Goal: Transaction & Acquisition: Purchase product/service

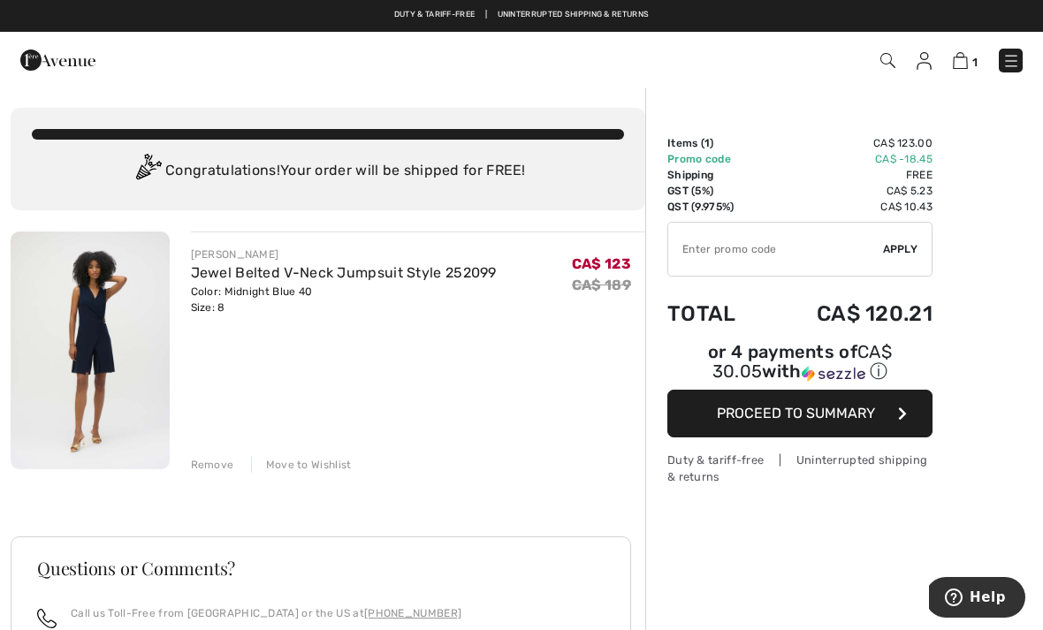
click at [829, 258] on input "TEXT" at bounding box center [775, 249] width 215 height 53
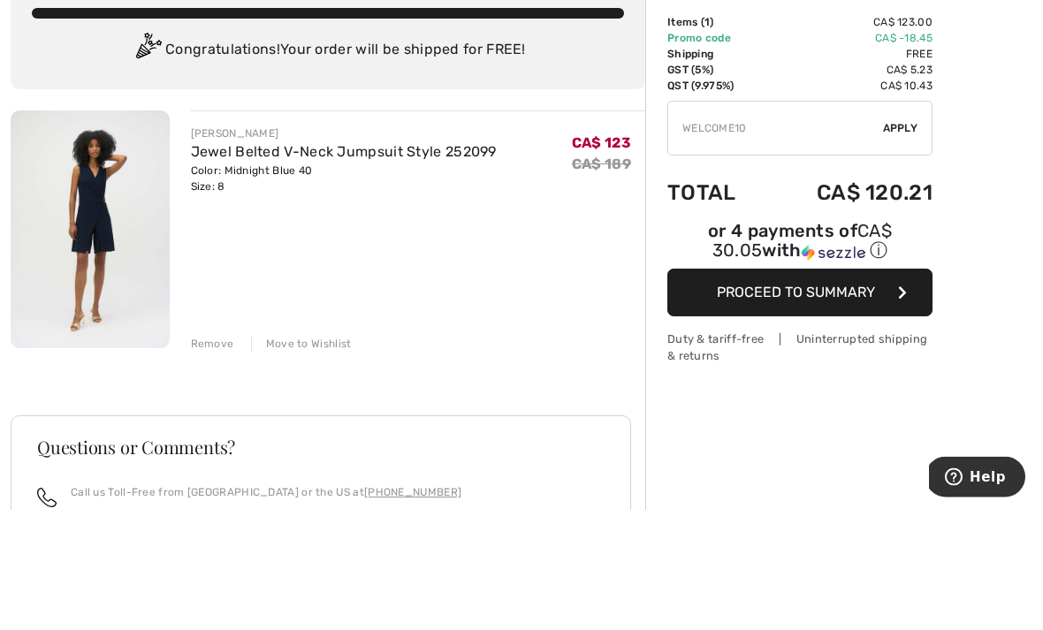
click at [880, 223] on input "TEXT" at bounding box center [775, 249] width 215 height 53
click at [895, 241] on span "Apply" at bounding box center [900, 249] width 35 height 16
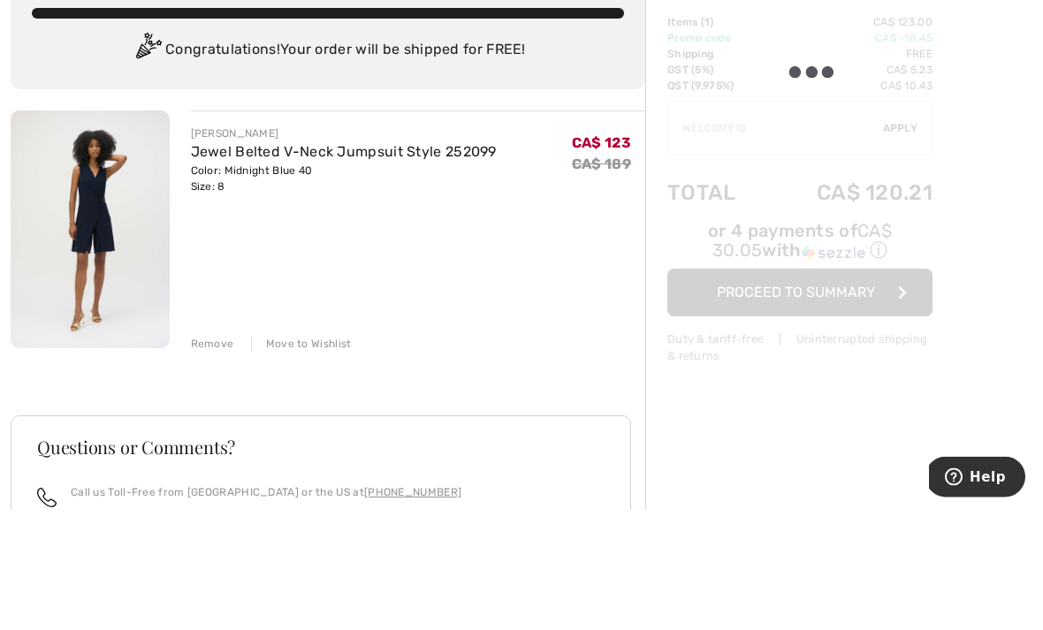
scroll to position [121, 0]
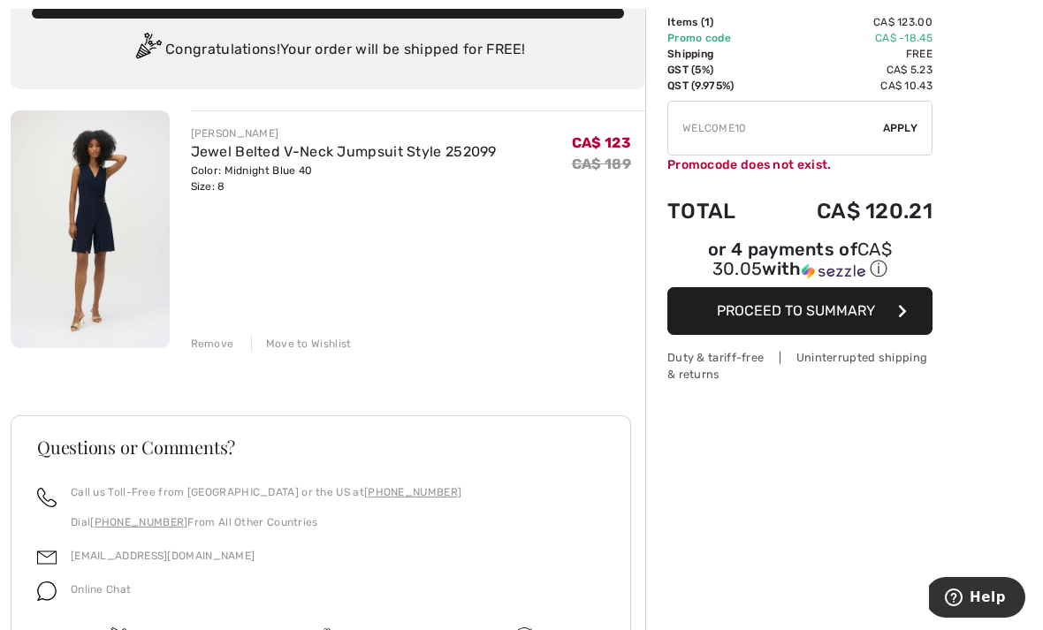
click at [783, 136] on input "TEXT" at bounding box center [775, 128] width 215 height 53
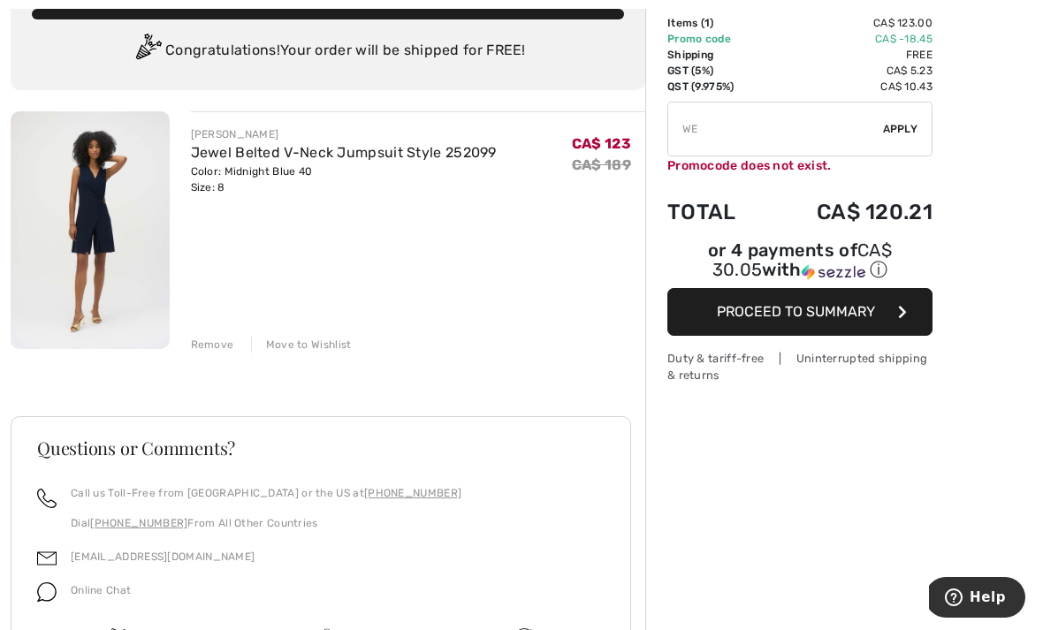
type input "W"
type input "NEW10"
click at [892, 145] on div "✔ Apply Remove" at bounding box center [799, 129] width 265 height 55
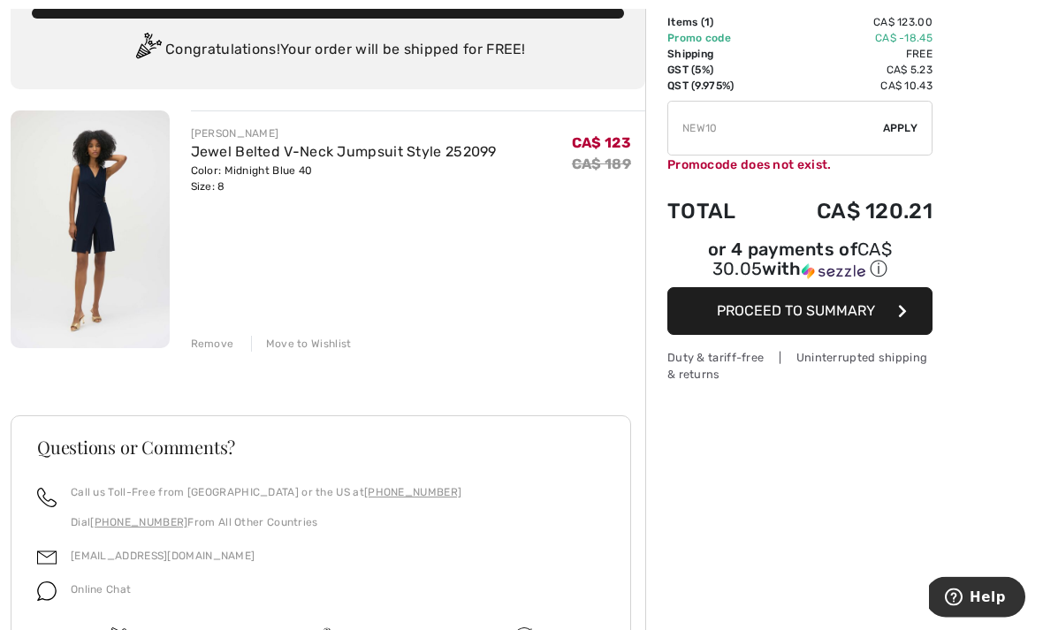
click at [894, 133] on span "Apply" at bounding box center [900, 129] width 35 height 16
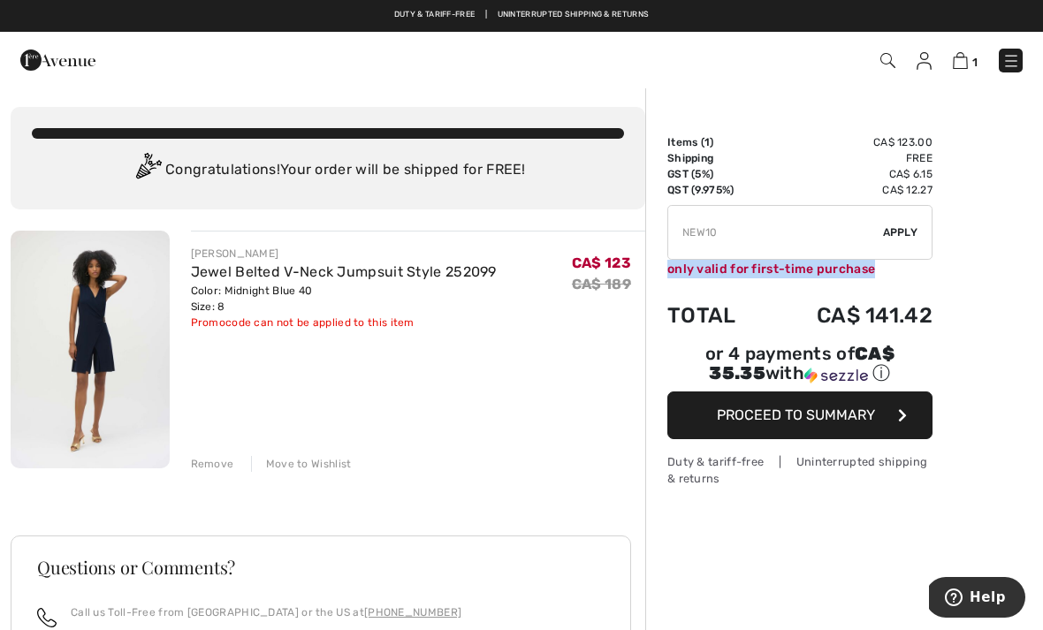
scroll to position [0, 0]
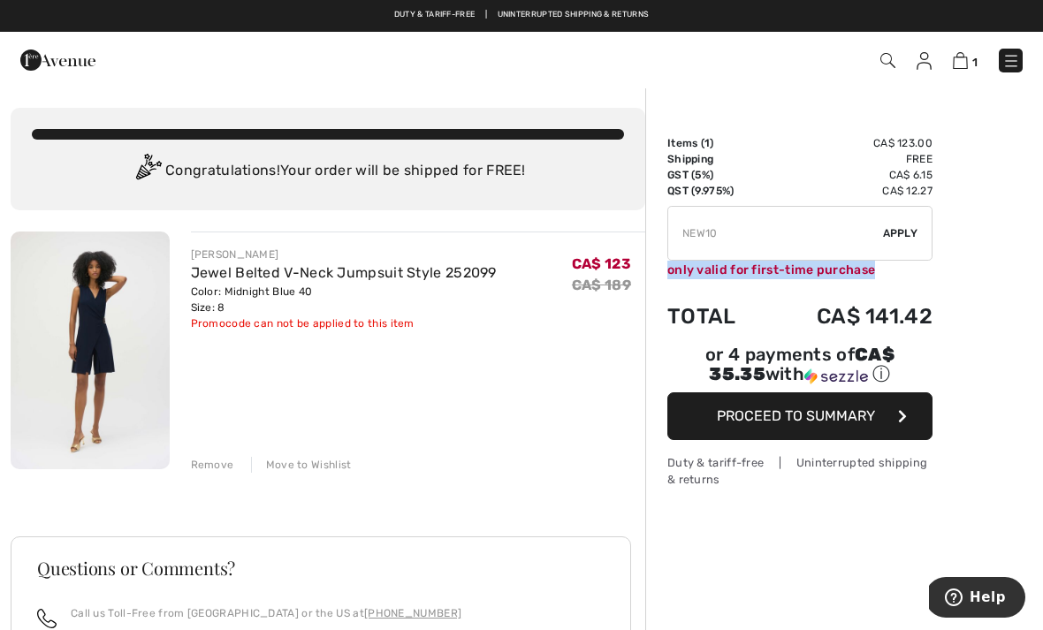
click at [919, 69] on img at bounding box center [924, 61] width 15 height 18
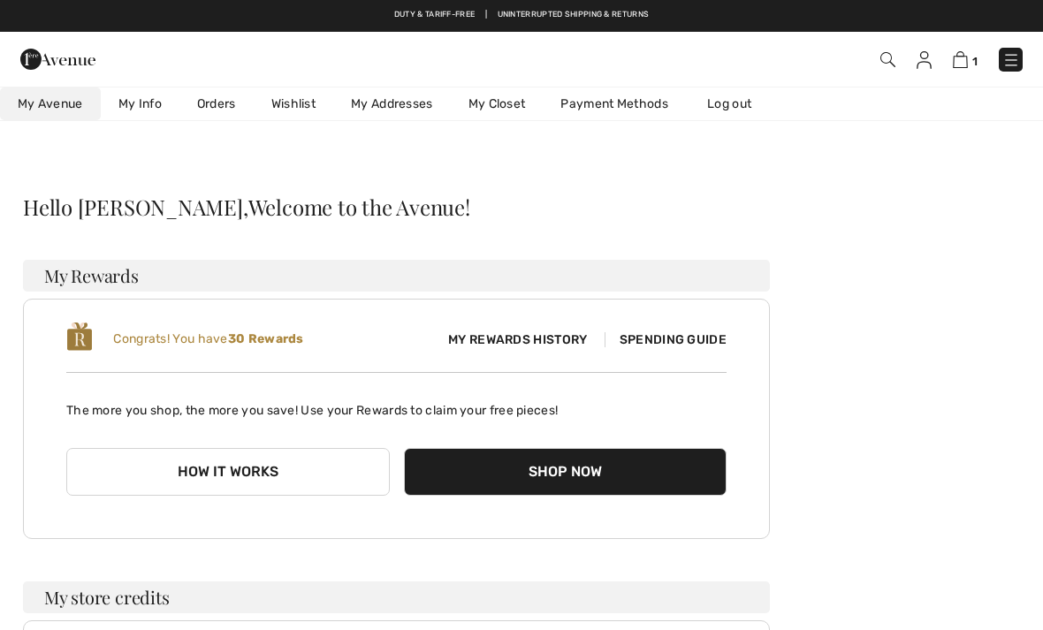
checkbox input "true"
click at [1015, 57] on img at bounding box center [1011, 60] width 18 height 18
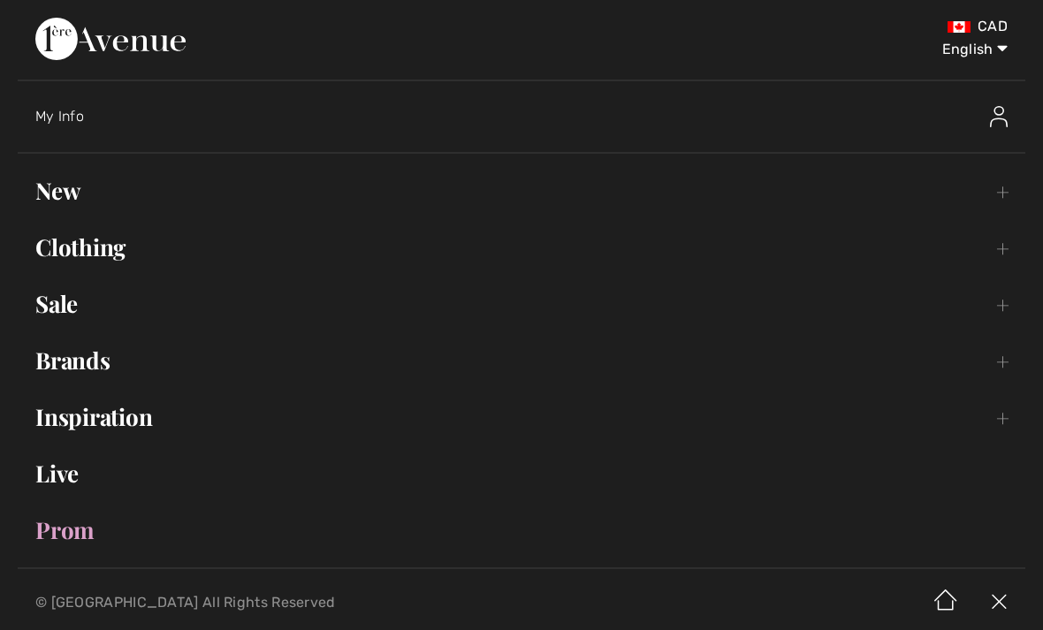
click at [981, 50] on select "English Français" at bounding box center [962, 45] width 92 height 53
select select "https://www.1ereavenue.com/fr/mon+compte/"
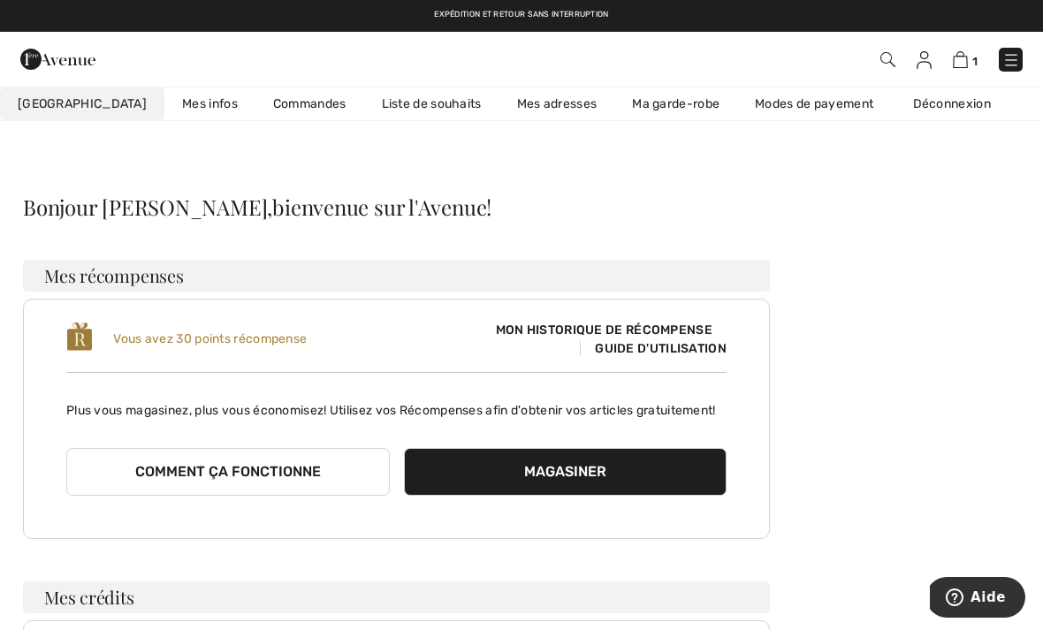
click at [932, 52] on img at bounding box center [924, 60] width 15 height 18
